Goal: Transaction & Acquisition: Purchase product/service

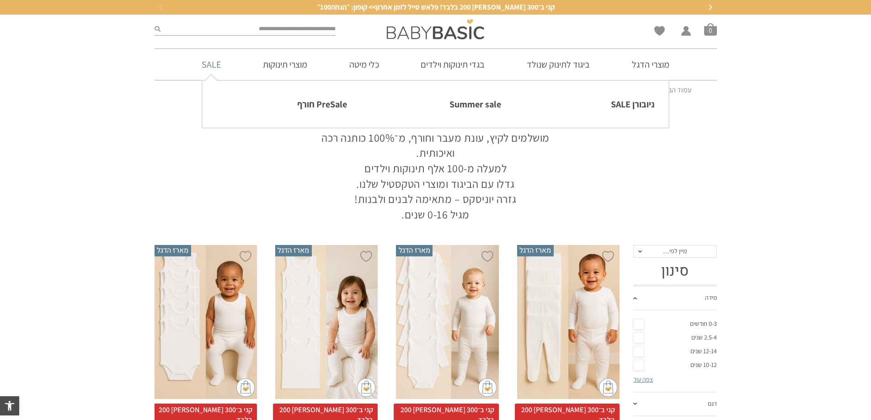
click at [217, 64] on link "SALE" at bounding box center [211, 64] width 47 height 31
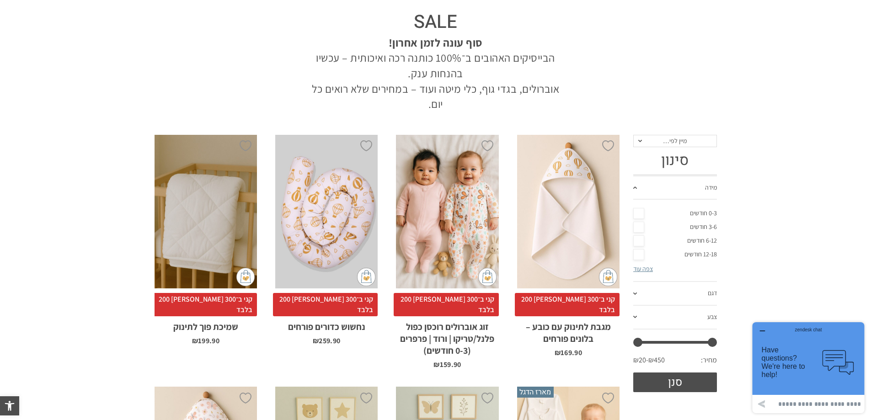
scroll to position [91, 0]
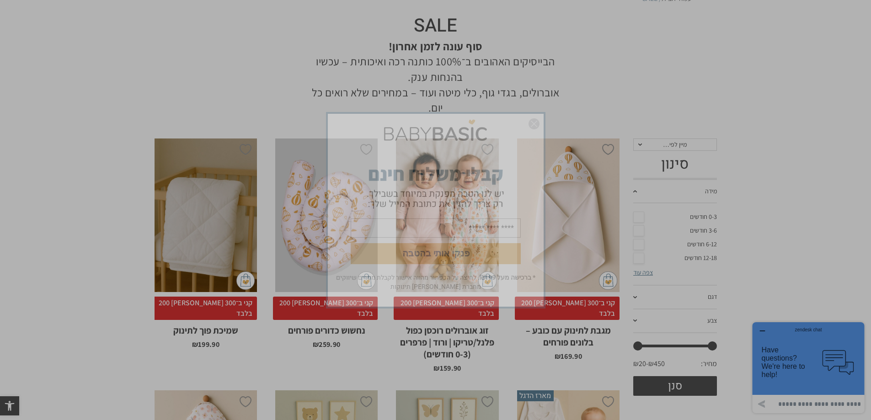
click at [642, 143] on div "פנקו אותי בהטבה * ברכישה מעל ₪199 . לחיצה על הכפתור מהווה אישור לקבלת מסרים שיו…" at bounding box center [435, 210] width 871 height 420
click at [537, 123] on img "סגור" at bounding box center [534, 123] width 11 height 11
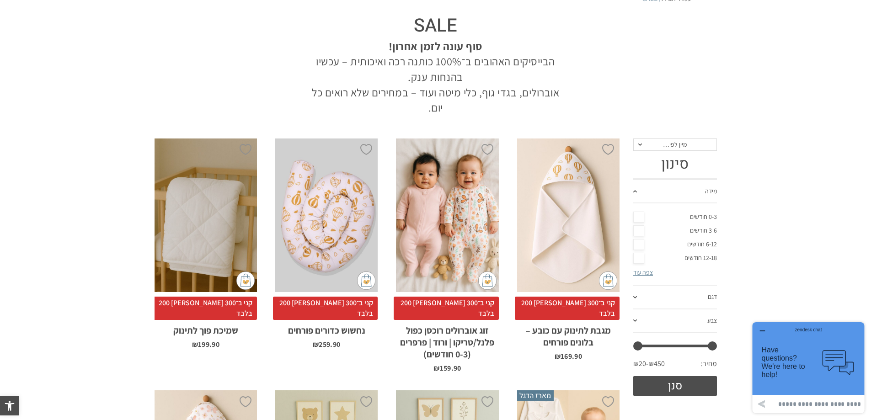
click at [641, 143] on span "מיין לפי…" at bounding box center [675, 145] width 84 height 13
click at [658, 188] on div "מחיר: נמוך - גבוה" at bounding box center [675, 190] width 84 height 8
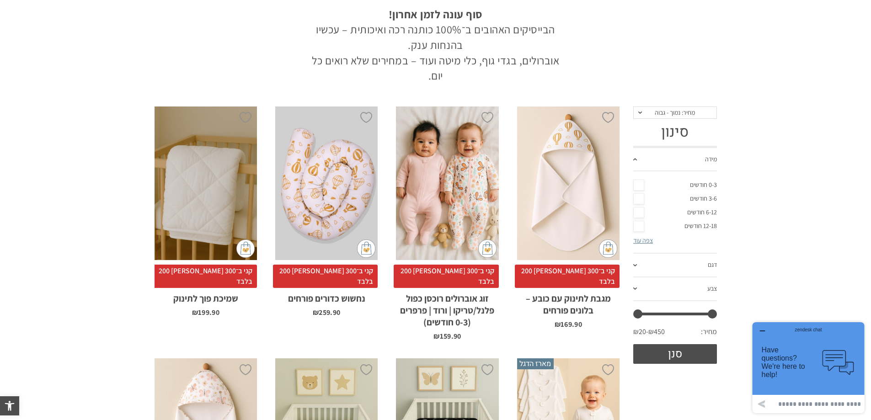
scroll to position [183, 0]
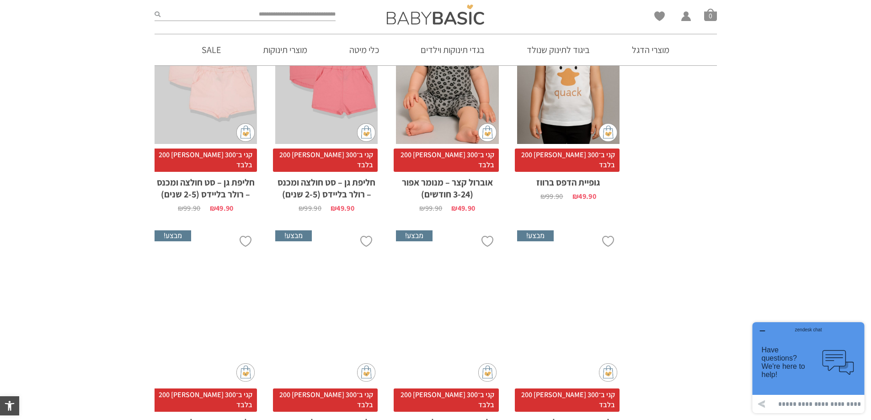
scroll to position [975, 0]
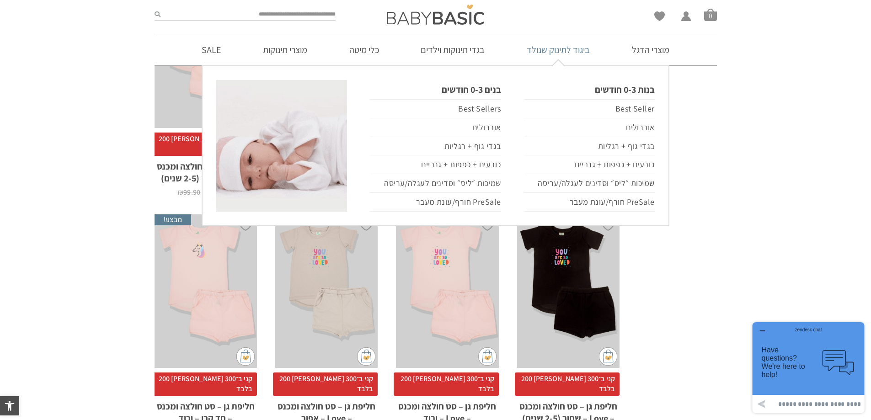
click at [561, 48] on link "ביגוד לתינוק שנולד" at bounding box center [558, 49] width 91 height 31
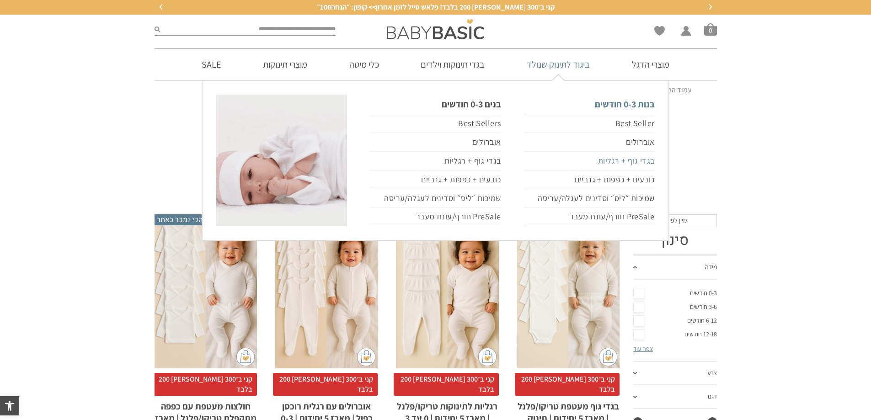
click at [633, 162] on link "בגדי גוף + רגליות" at bounding box center [589, 161] width 131 height 19
